Goal: Task Accomplishment & Management: Use online tool/utility

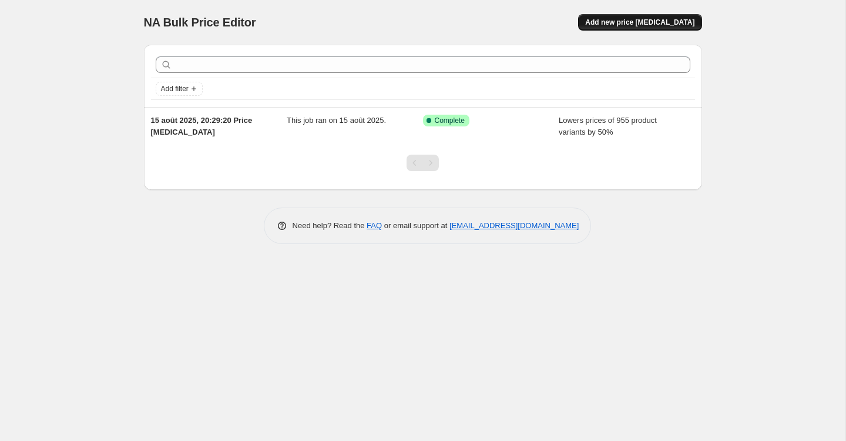
click at [623, 27] on button "Add new price [MEDICAL_DATA]" at bounding box center [639, 22] width 123 height 16
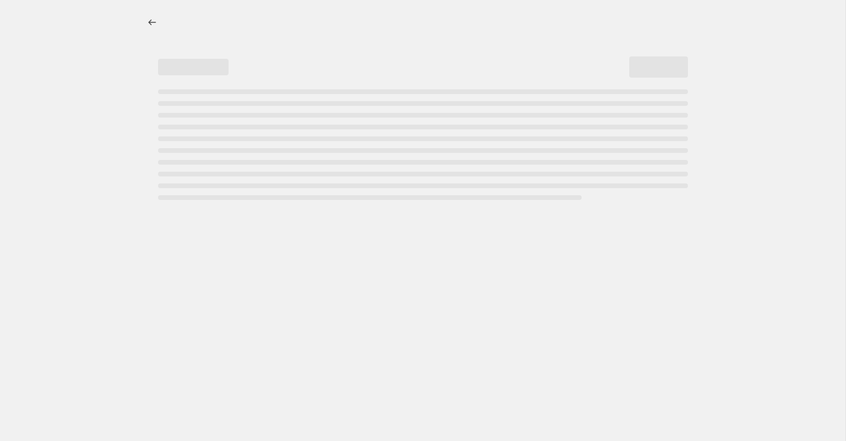
select select "percentage"
